Goal: Find specific page/section: Find specific page/section

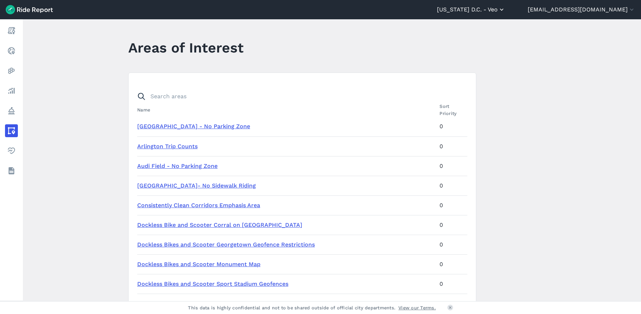
click at [505, 10] on icon "button" at bounding box center [501, 9] width 7 height 7
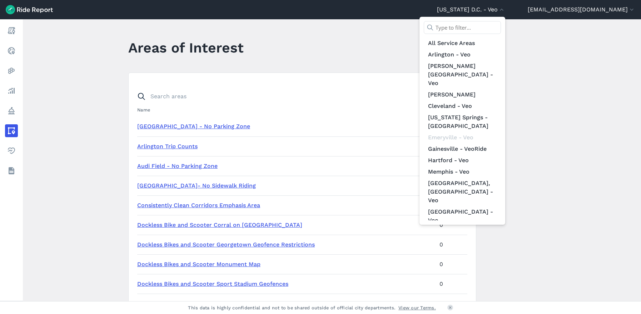
click at [567, 76] on div at bounding box center [320, 157] width 641 height 314
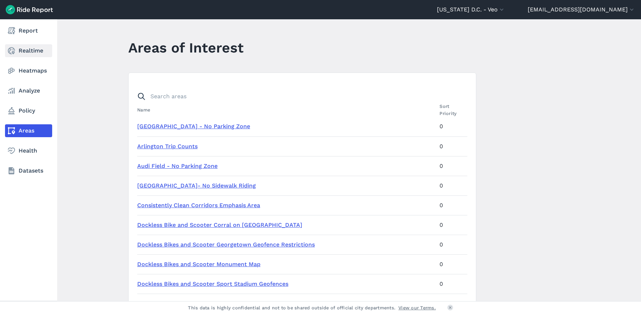
click at [24, 50] on link "Realtime" at bounding box center [28, 50] width 47 height 13
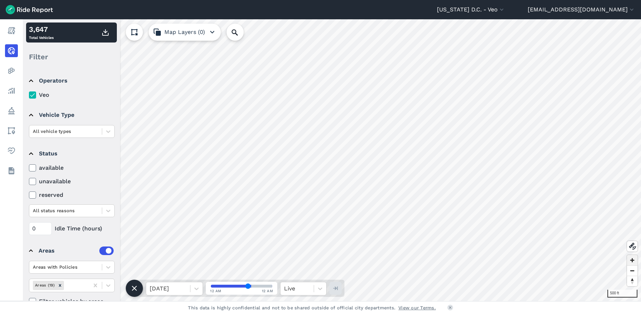
click at [632, 259] on span "Zoom in" at bounding box center [632, 260] width 10 height 10
click at [630, 259] on span "Zoom in" at bounding box center [632, 260] width 10 height 10
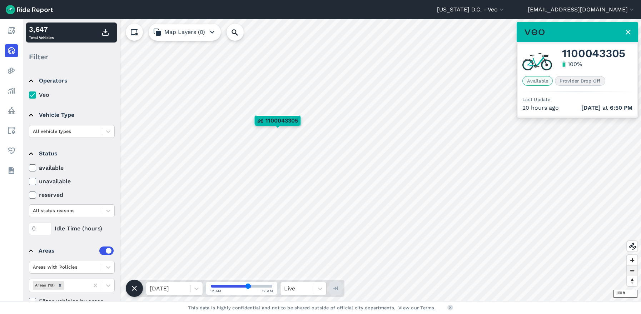
click at [633, 271] on span "Zoom out" at bounding box center [632, 271] width 10 height 10
click at [258, 150] on div "No Parking Zones Updated [DATE]" at bounding box center [261, 154] width 71 height 8
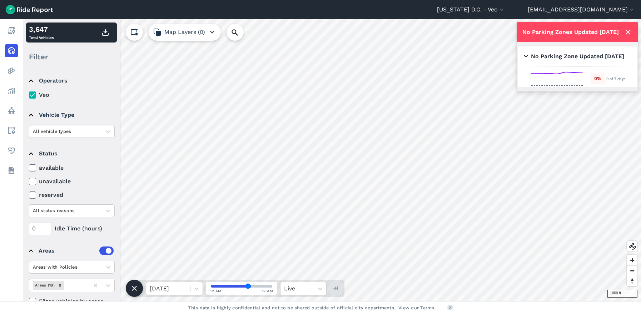
click at [627, 30] on icon at bounding box center [628, 32] width 9 height 9
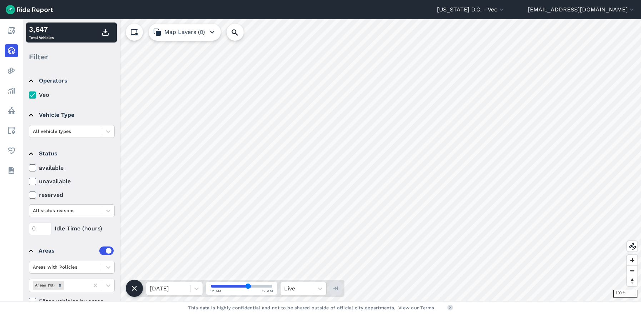
click at [210, 31] on icon "button" at bounding box center [212, 32] width 9 height 9
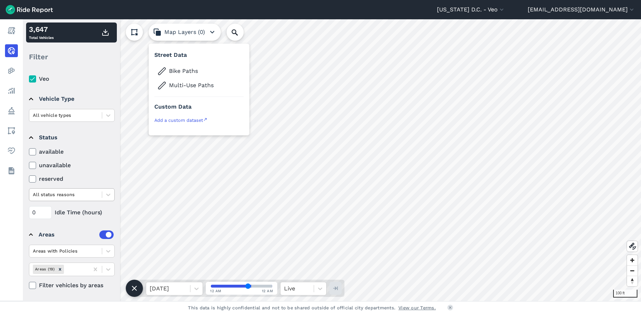
scroll to position [16, 0]
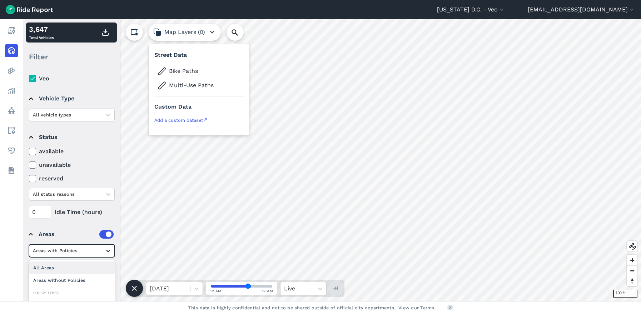
click at [106, 251] on icon at bounding box center [108, 250] width 7 height 7
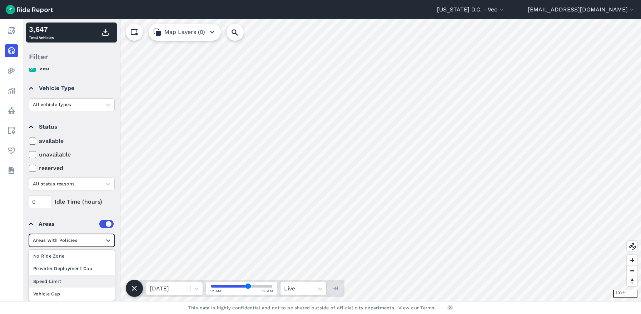
scroll to position [14, 0]
click at [62, 280] on div "No Parking Zone" at bounding box center [72, 279] width 86 height 13
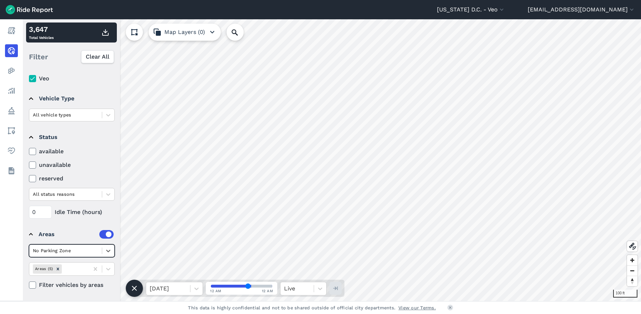
scroll to position [16, 0]
